Goal: Information Seeking & Learning: Find specific fact

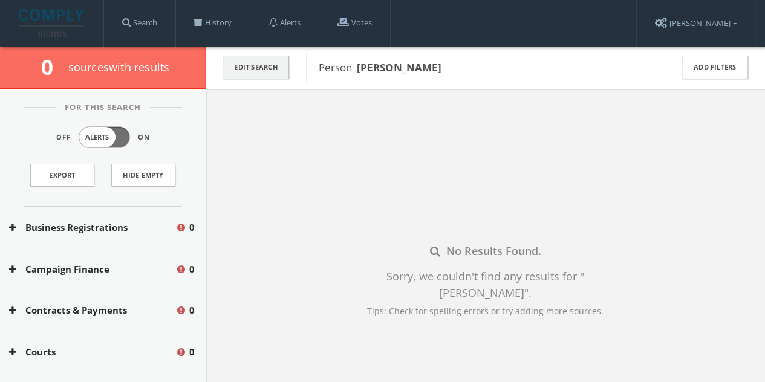
drag, startPoint x: 0, startPoint y: 0, endPoint x: 252, endPoint y: 66, distance: 260.5
click at [252, 66] on button "Edit Search" at bounding box center [255, 68] width 66 height 24
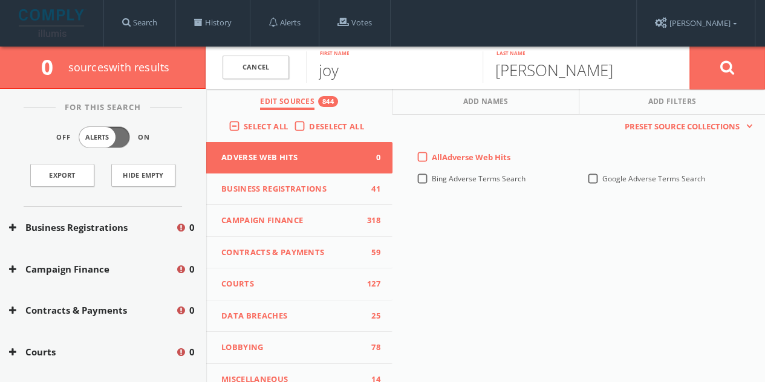
click at [732, 241] on div "This creates a new collection with the currently selected sources. Preset Sourc…" at bounding box center [578, 318] width 372 height 407
click at [362, 70] on input "joy" at bounding box center [394, 66] width 177 height 31
type input "[GEOGRAPHIC_DATA]"
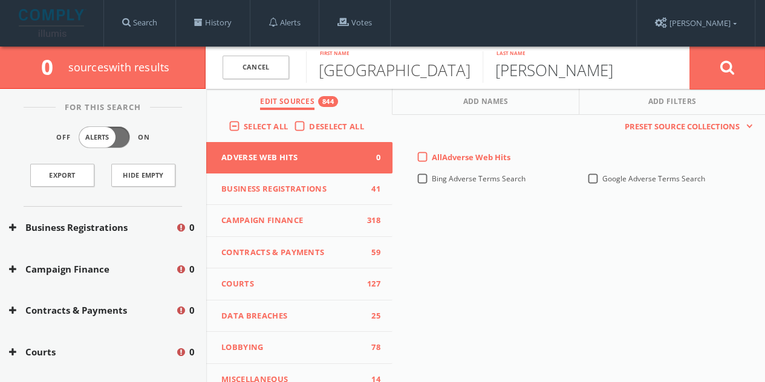
type input "[PERSON_NAME]"
click at [689, 46] on button at bounding box center [727, 68] width 76 height 44
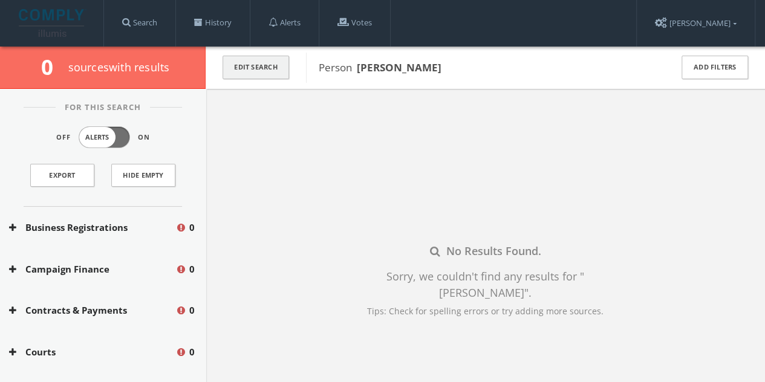
click at [274, 65] on button "Edit Search" at bounding box center [255, 68] width 66 height 24
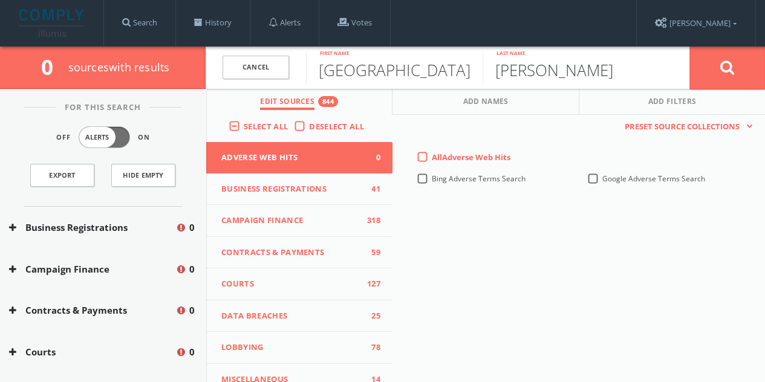
click at [517, 65] on input "[PERSON_NAME]" at bounding box center [570, 66] width 177 height 31
type input "[PERSON_NAME]"
click at [689, 46] on button at bounding box center [727, 68] width 76 height 44
